Goal: Transaction & Acquisition: Purchase product/service

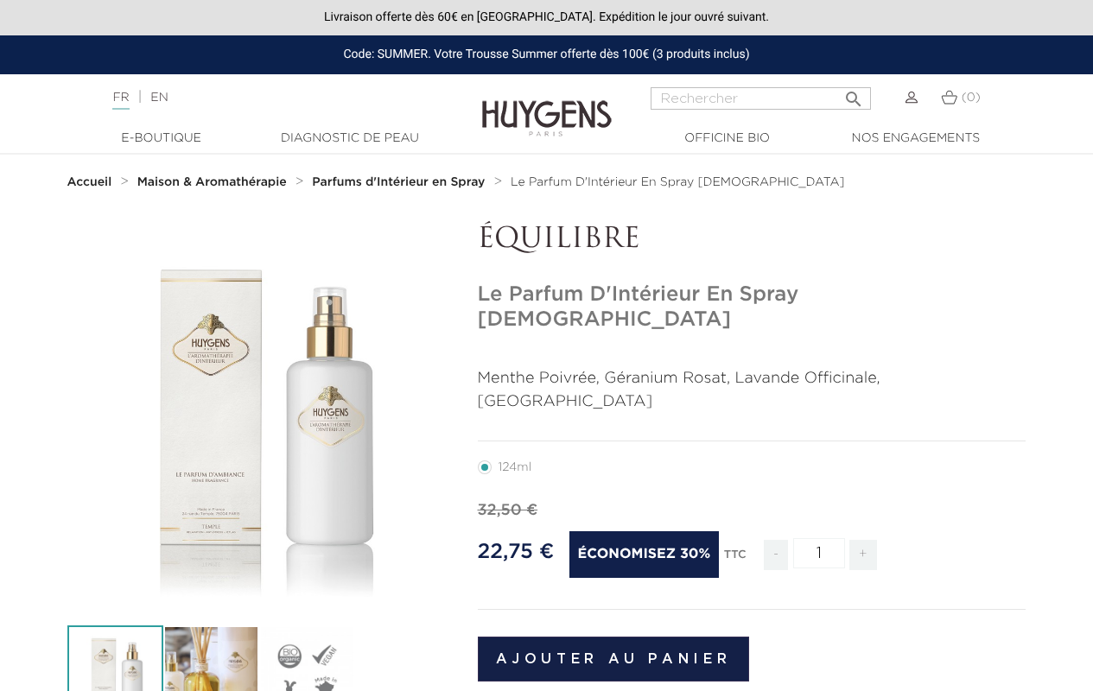
click at [612, 637] on button "Ajouter au panier" at bounding box center [614, 659] width 272 height 45
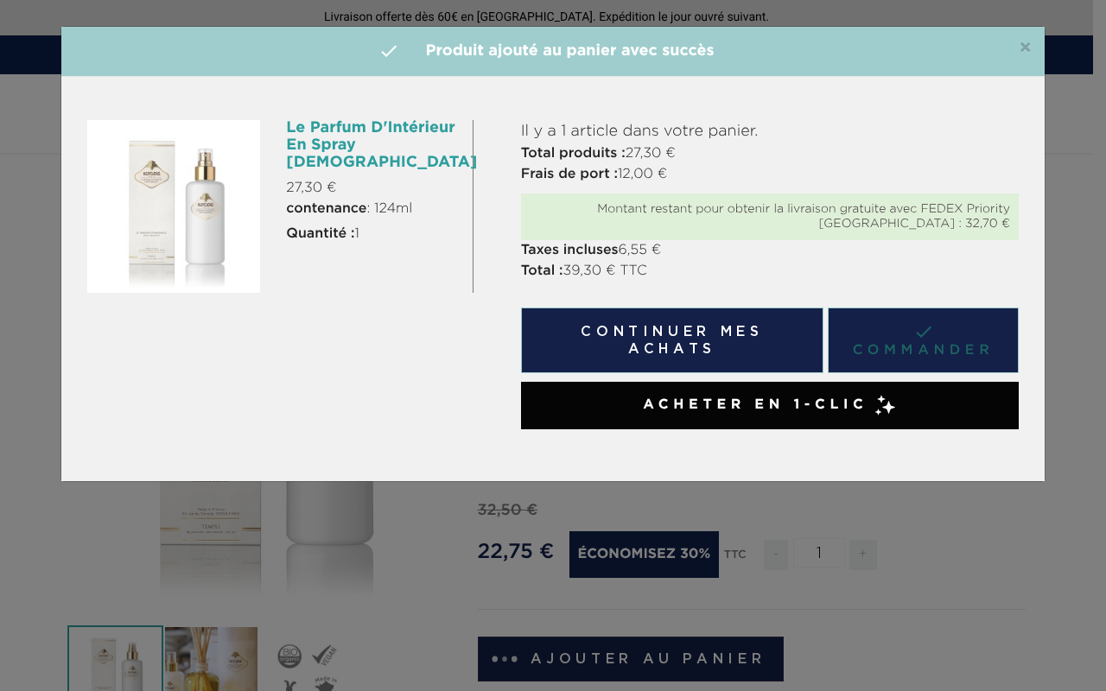
click at [922, 339] on link " Commander" at bounding box center [922, 340] width 191 height 66
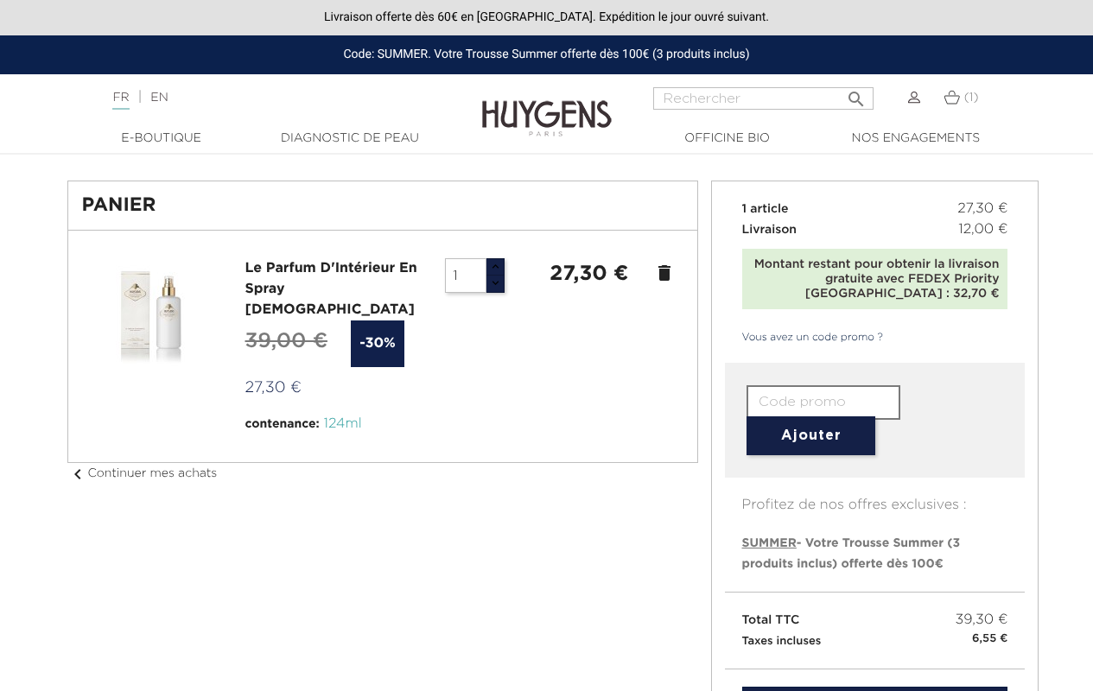
click at [803, 338] on link "Vous avez un code promo ?" at bounding box center [804, 338] width 159 height 16
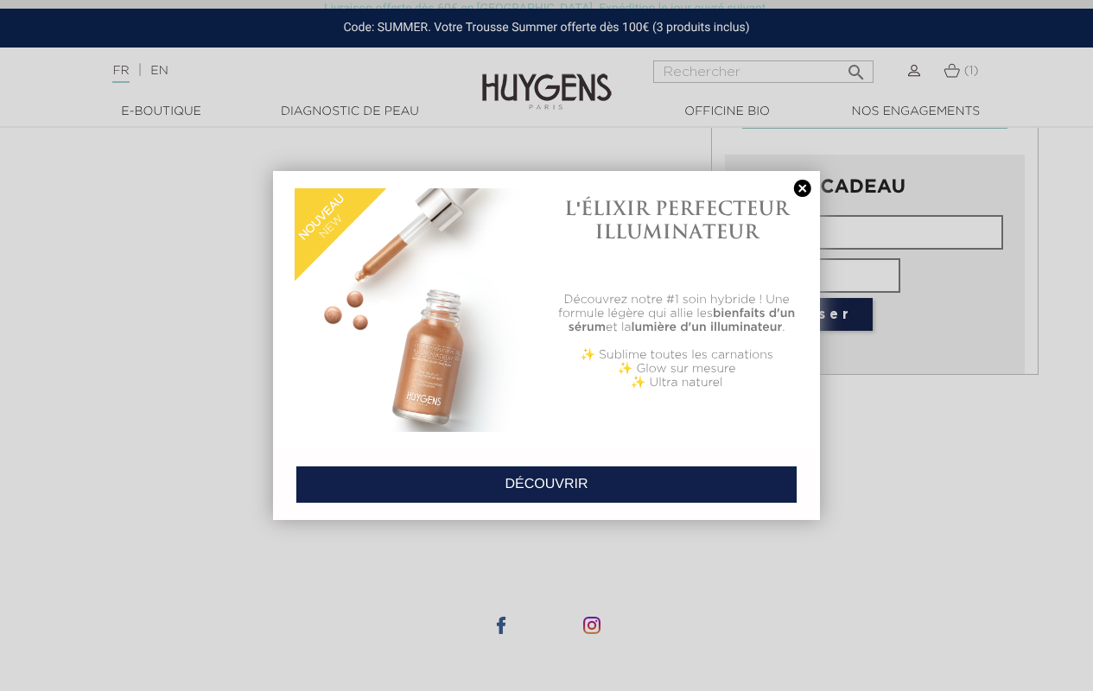
scroll to position [777, 0]
